Goal: Information Seeking & Learning: Learn about a topic

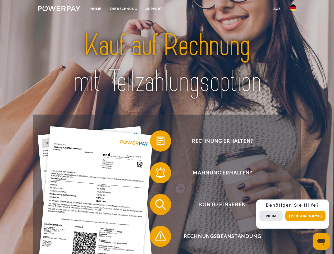
click at [59, 9] on img at bounding box center [59, 8] width 43 height 5
click at [293, 9] on img at bounding box center [293, 7] width 6 height 6
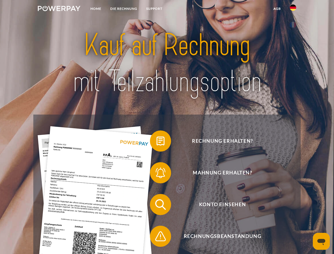
click at [277, 9] on link "agb" at bounding box center [277, 9] width 16 height 10
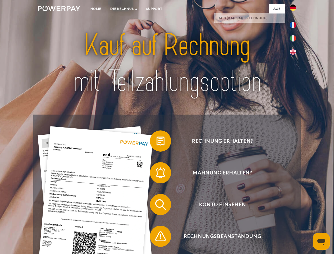
click at [157, 142] on span at bounding box center [152, 141] width 26 height 26
click at [157, 174] on span at bounding box center [152, 172] width 26 height 26
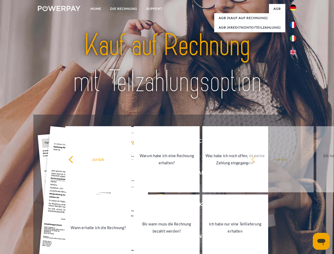
click at [157, 205] on link "Bis wann muss die Rechnung bezahlt werden?" at bounding box center [167, 227] width 66 height 66
click at [157, 237] on span at bounding box center [152, 236] width 26 height 26
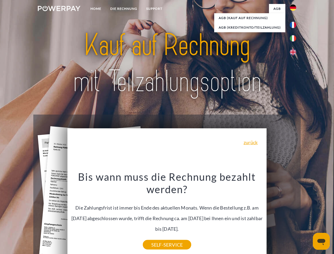
click at [294, 214] on div "Rechnung erhalten? Mahnung erhalten? Konto einsehen" at bounding box center [166, 220] width 267 height 212
click at [281, 215] on span "Konto einsehen" at bounding box center [223, 204] width 130 height 21
click at [307, 216] on header "Home DIE RECHNUNG SUPPORT" at bounding box center [167, 182] width 334 height 365
